Goal: Transaction & Acquisition: Purchase product/service

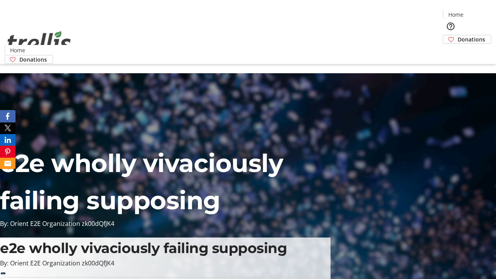
click at [458, 35] on span "Donations" at bounding box center [472, 39] width 28 height 8
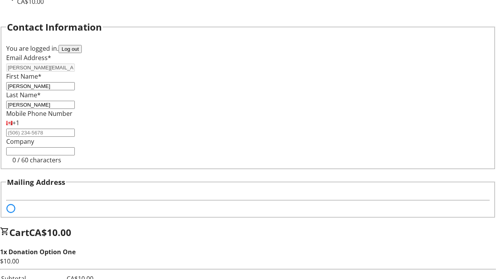
select select "BC"
select select "CA"
